Goal: Information Seeking & Learning: Find specific fact

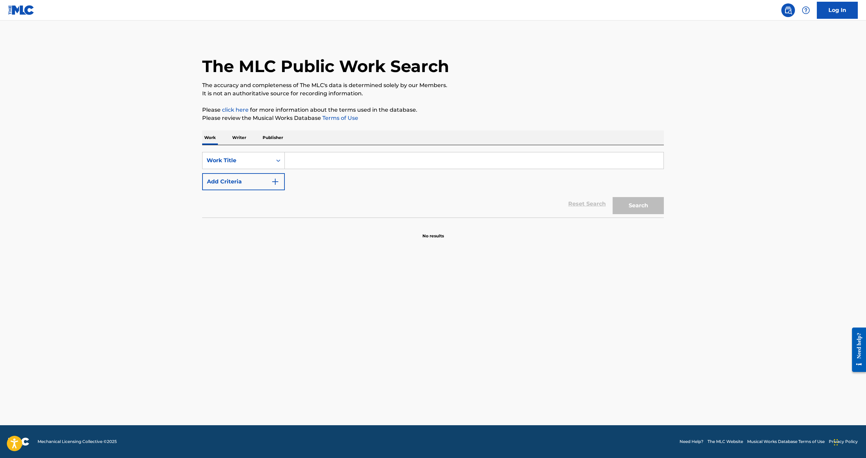
click at [300, 160] on input "Search Form" at bounding box center [474, 160] width 379 height 16
type input "angels of ashes"
click at [249, 170] on div "SearchWithCriteriaf71ab60e-d6b8-4bd0-9e83-b77bf5a62c25 Work Title angels of ash…" at bounding box center [433, 171] width 462 height 38
click at [239, 181] on button "Add Criteria" at bounding box center [243, 181] width 83 height 17
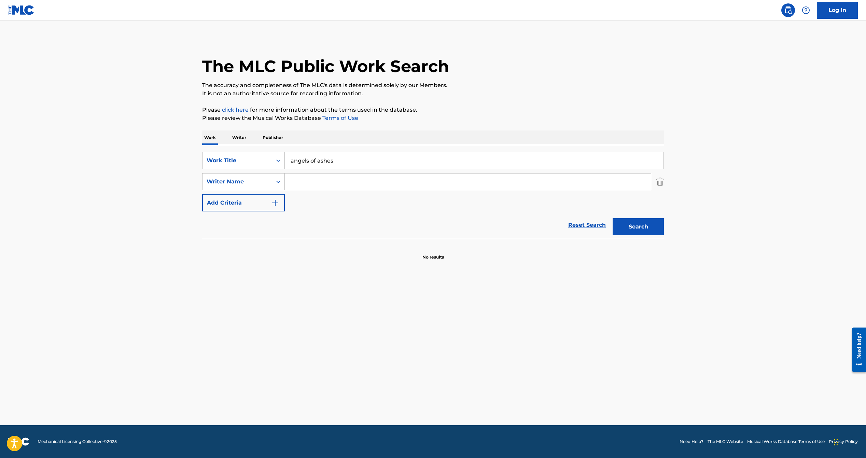
click at [331, 183] on input "Search Form" at bounding box center [468, 182] width 366 height 16
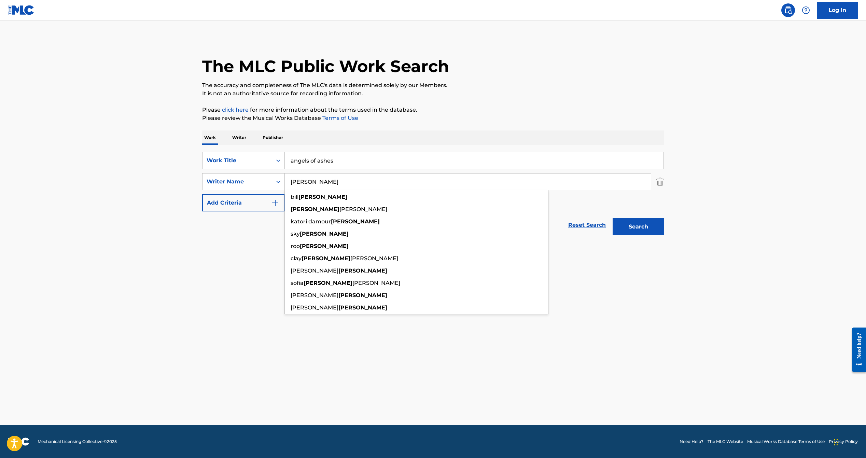
click at [613, 218] on button "Search" at bounding box center [638, 226] width 51 height 17
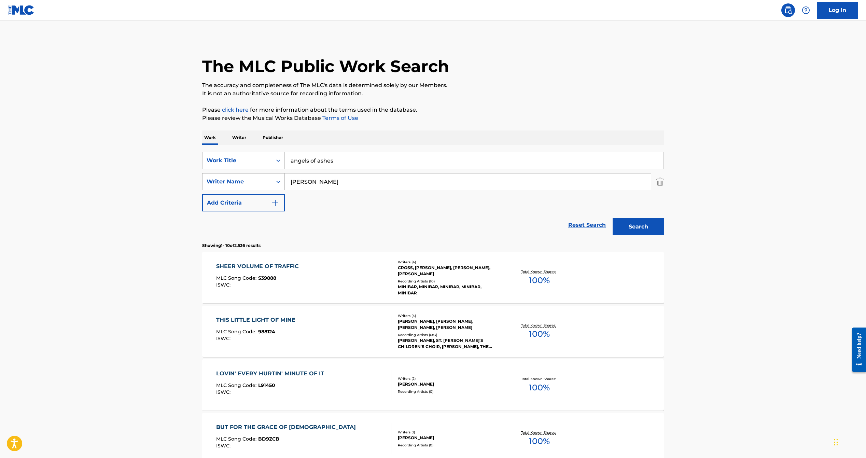
drag, startPoint x: 323, startPoint y: 182, endPoint x: 255, endPoint y: 174, distance: 68.6
click at [255, 174] on div "SearchWithCriteria7f8e4070-c7b5-48d6-8dd7-a05732e94b9a Writer Name [PERSON_NAME]" at bounding box center [433, 181] width 462 height 17
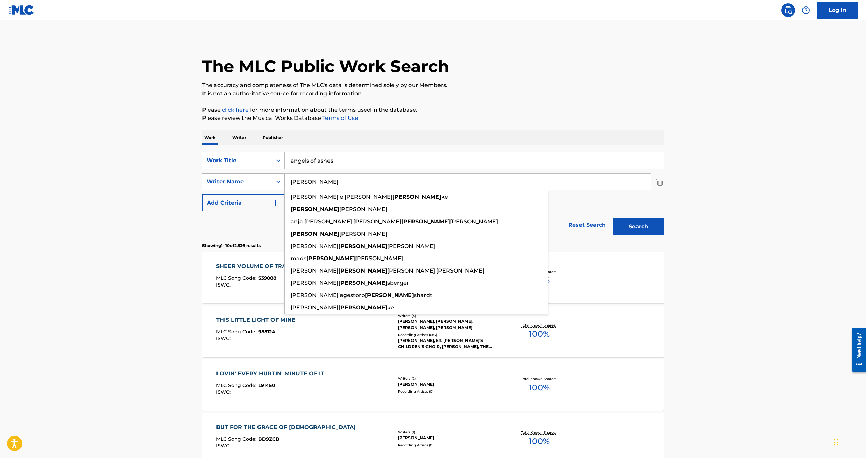
type input "[PERSON_NAME]"
click at [613, 218] on button "Search" at bounding box center [638, 226] width 51 height 17
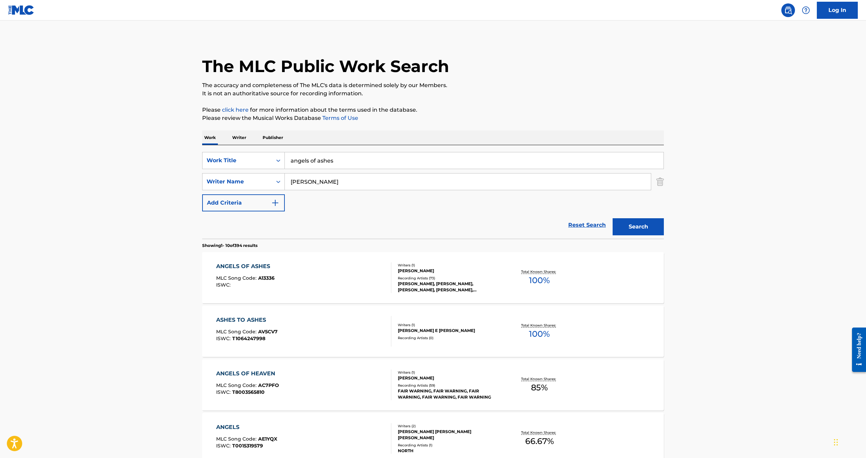
click at [531, 279] on span "100 %" at bounding box center [539, 280] width 21 height 12
